Goal: Task Accomplishment & Management: Complete application form

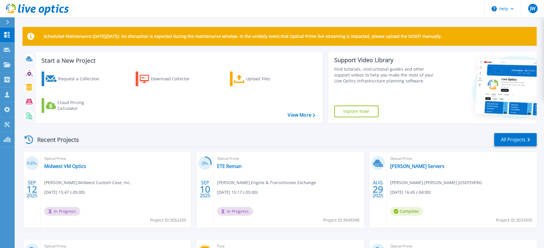
click at [130, 130] on div "Recent Projects All Projects 0.07 % SEP 12 2025 Optical Prime Midwest VM Optics…" at bounding box center [280, 230] width 514 height 204
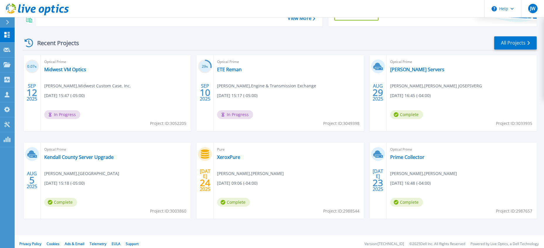
scroll to position [101, 0]
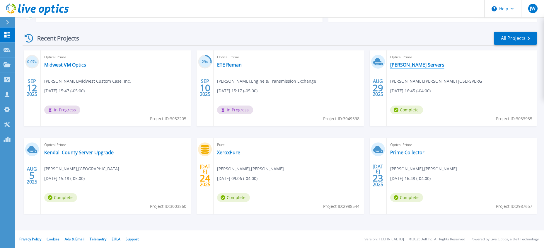
click at [398, 63] on link "[PERSON_NAME] Servers" at bounding box center [417, 65] width 54 height 6
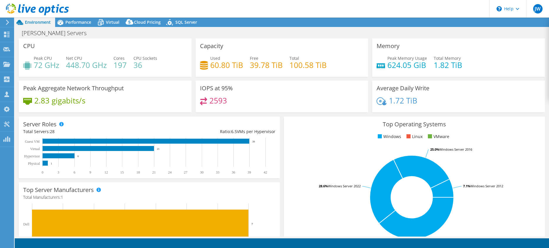
select select "USD"
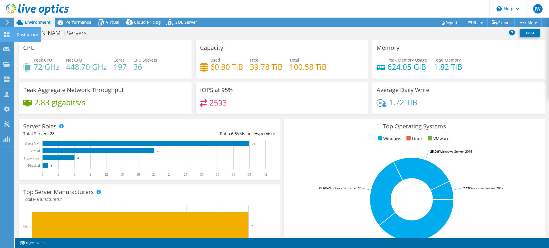
click at [28, 34] on div "Dashboard" at bounding box center [28, 34] width 28 height 15
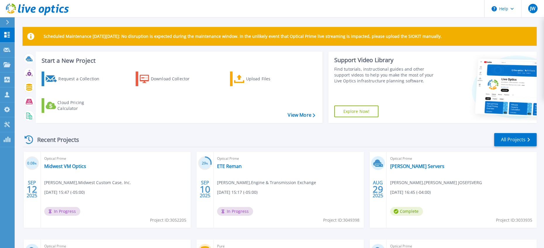
click at [102, 227] on div "Optical Prime Midwest VM Optics Andrew Levy , Midwest Custom Case, Inc. 09/12/2…" at bounding box center [116, 190] width 150 height 76
click at [23, 48] on p "Request Capture" at bounding box center [31, 49] width 33 height 15
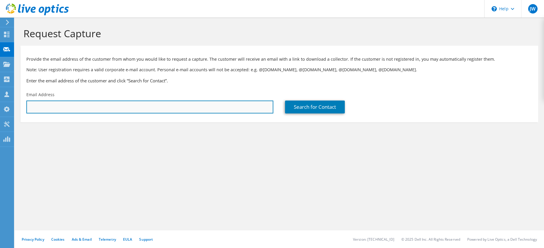
paste input "lspencer@childrenfirstffa.com"
type input "lspencer@childrenfirstffa.com"
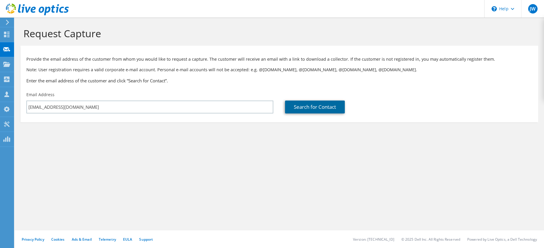
click at [312, 106] on link "Search for Contact" at bounding box center [315, 107] width 60 height 13
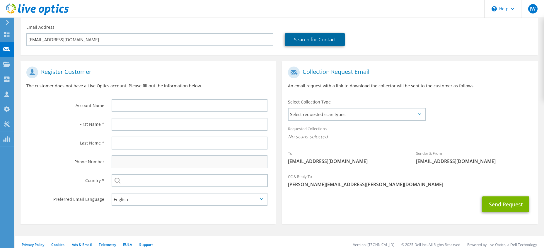
scroll to position [73, 0]
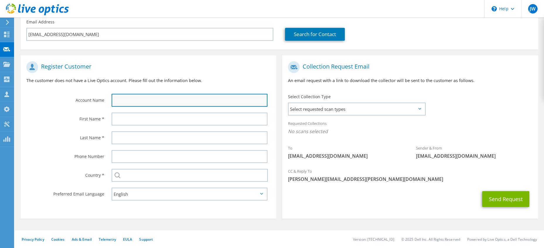
click at [121, 101] on input "text" at bounding box center [190, 100] width 156 height 13
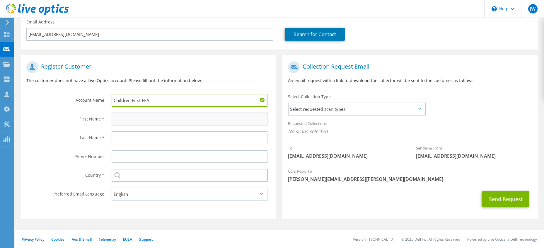
type input "Children First FFA"
click at [125, 120] on input "text" at bounding box center [190, 119] width 156 height 13
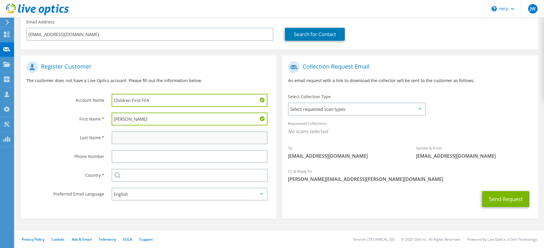
type input "Lance"
click at [128, 142] on input "text" at bounding box center [190, 137] width 156 height 13
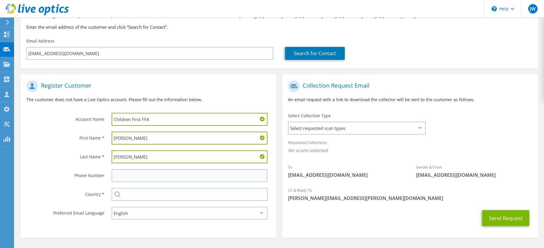
scroll to position [43, 0]
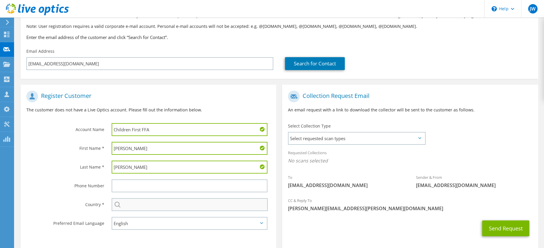
type input "Spencer"
click at [139, 203] on input "text" at bounding box center [190, 204] width 156 height 13
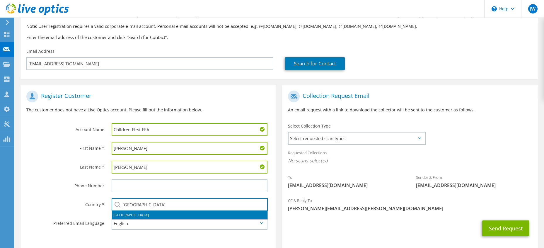
click at [132, 214] on li "[GEOGRAPHIC_DATA]" at bounding box center [190, 215] width 156 height 8
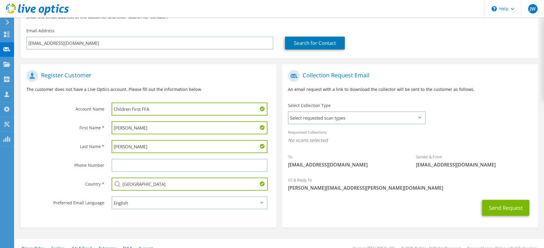
scroll to position [73, 0]
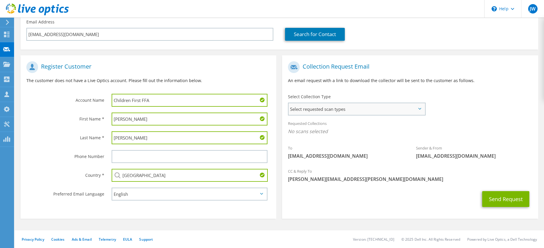
type input "[GEOGRAPHIC_DATA]"
click at [322, 108] on span "Select requested scan types" at bounding box center [357, 109] width 136 height 12
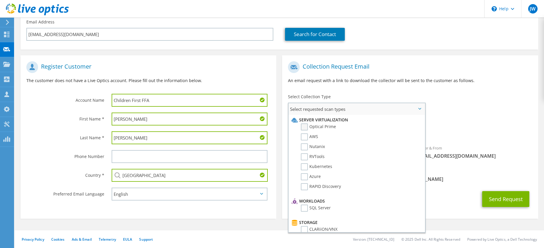
click at [304, 126] on label "Optical Prime" at bounding box center [318, 126] width 35 height 7
click at [0, 0] on input "Optical Prime" at bounding box center [0, 0] width 0 height 0
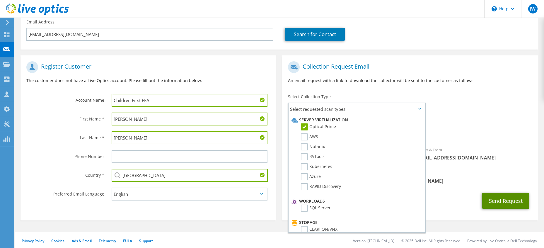
click at [500, 200] on button "Send Request" at bounding box center [505, 201] width 47 height 16
